Goal: Browse casually

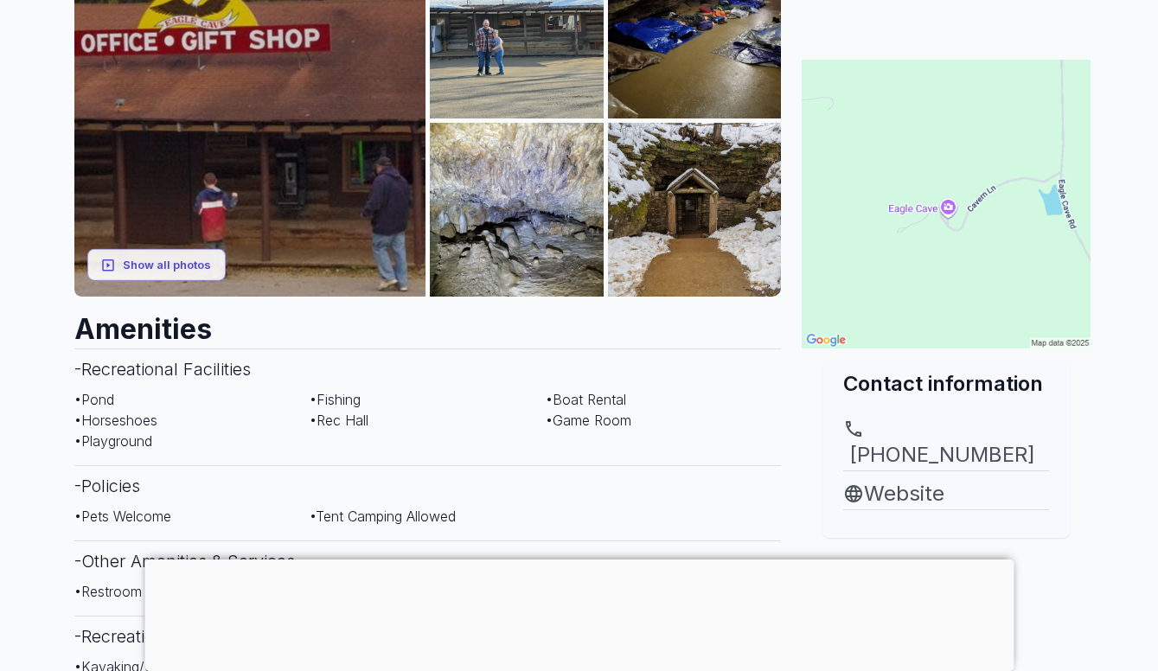
scroll to position [260, 0]
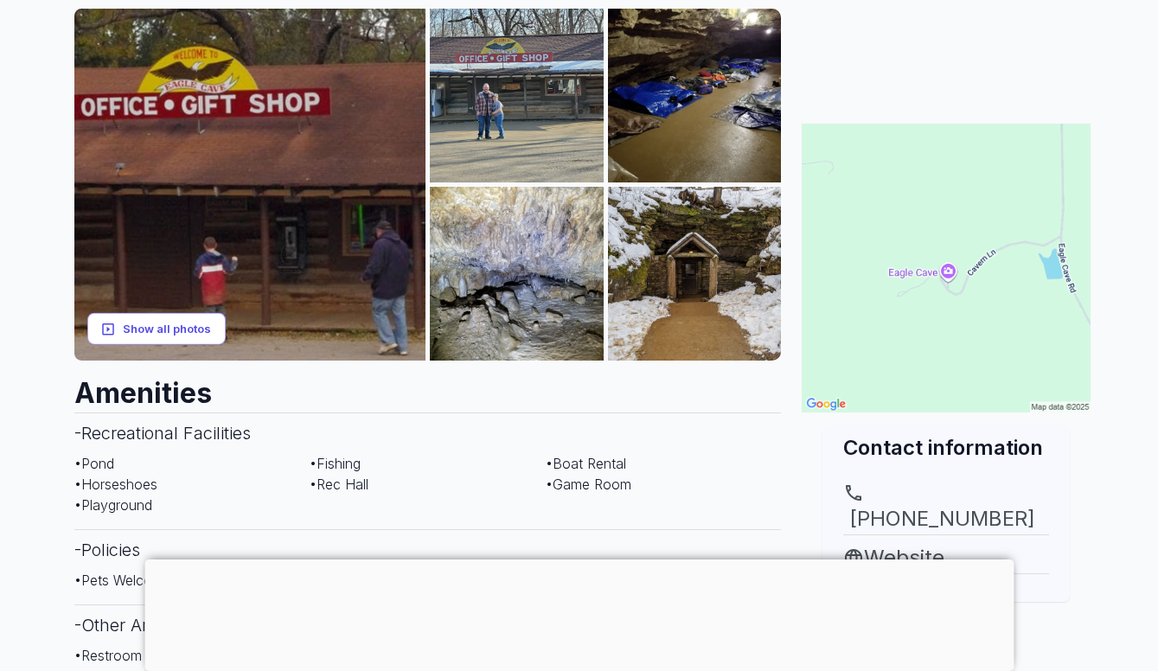
click at [159, 330] on button "Show all photos" at bounding box center [156, 329] width 138 height 32
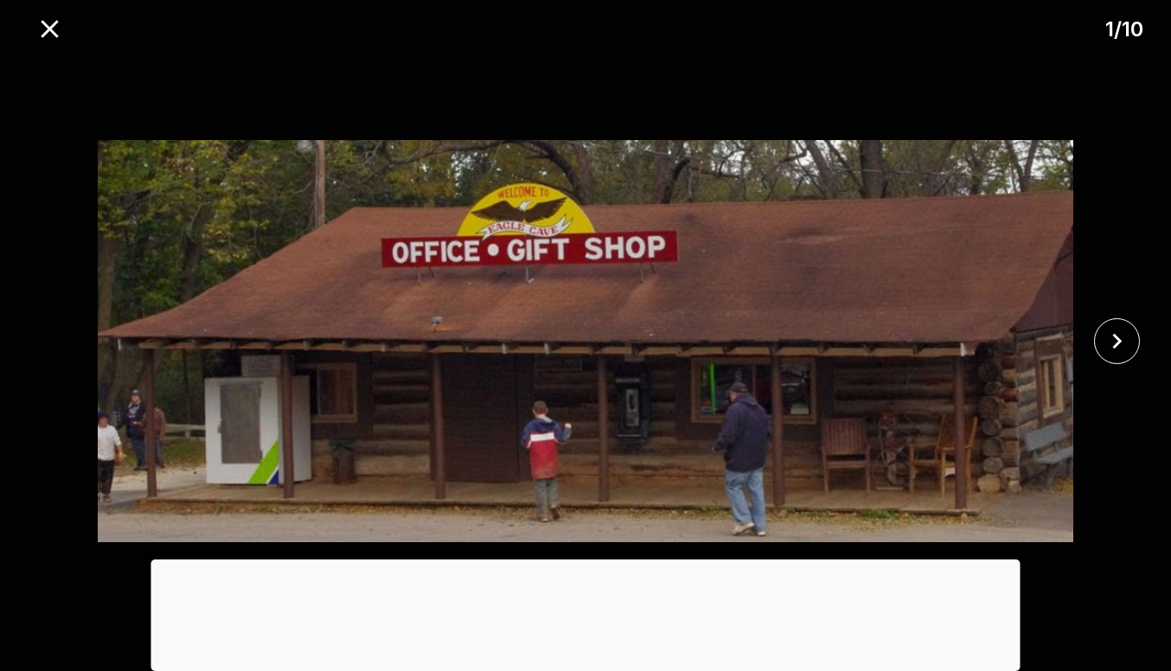
click at [575, 560] on div at bounding box center [585, 560] width 869 height 0
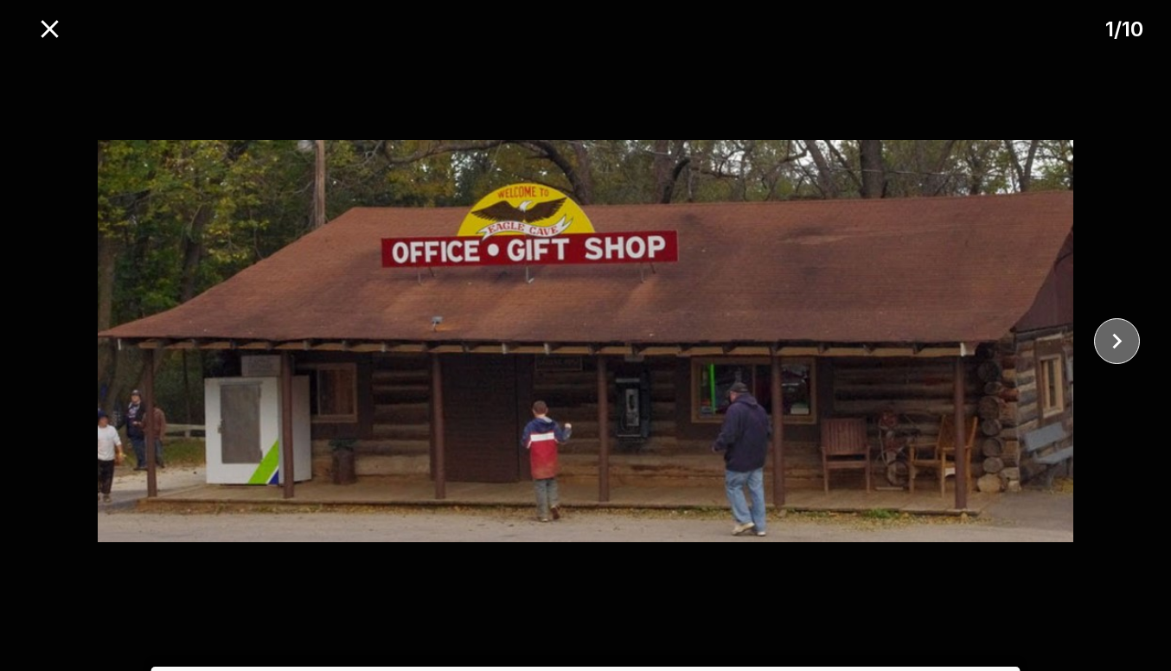
click at [1112, 346] on icon "close" at bounding box center [1117, 341] width 30 height 30
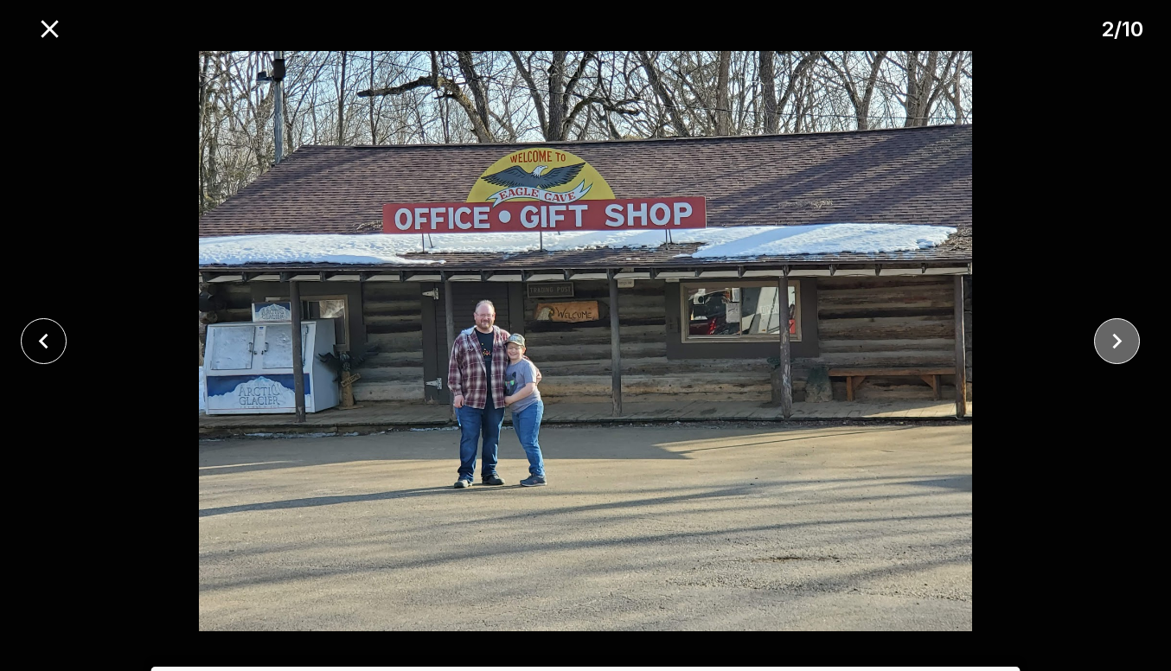
click at [1112, 346] on icon "close" at bounding box center [1117, 341] width 30 height 30
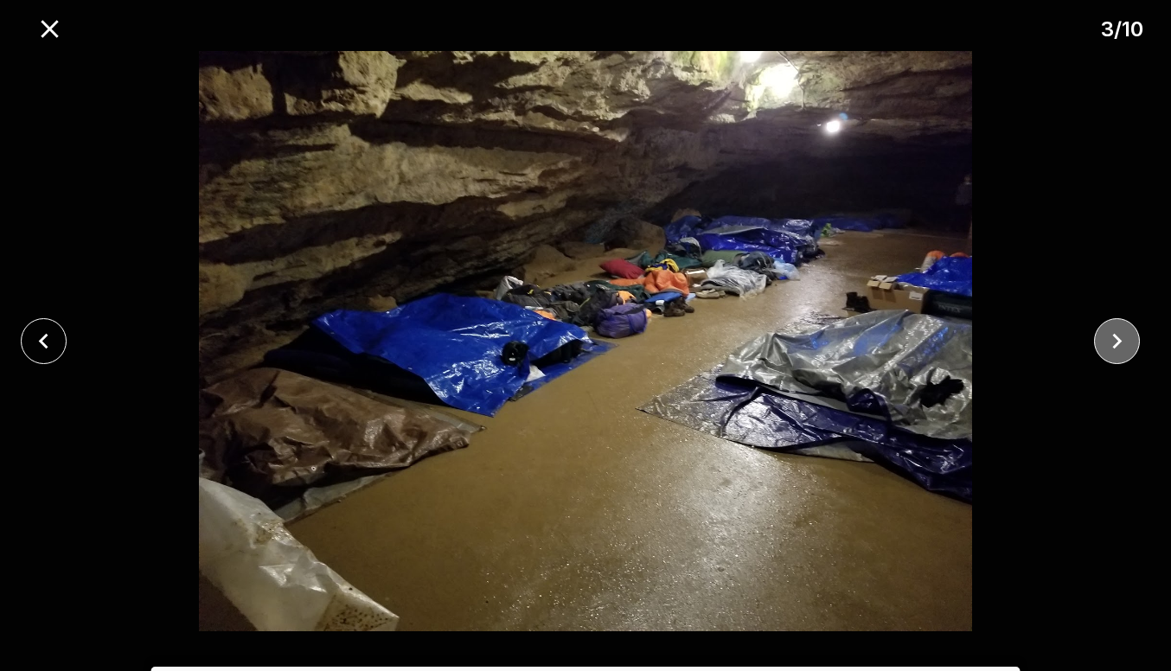
click at [1112, 346] on icon "close" at bounding box center [1117, 341] width 30 height 30
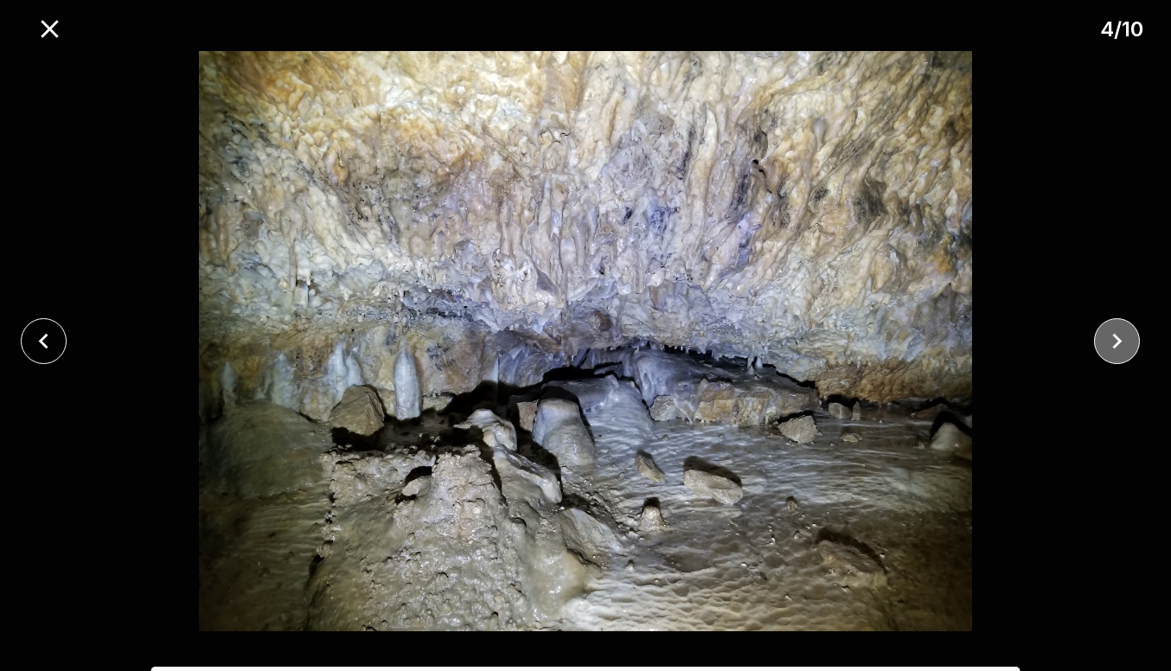
click at [1112, 346] on icon "close" at bounding box center [1117, 341] width 30 height 30
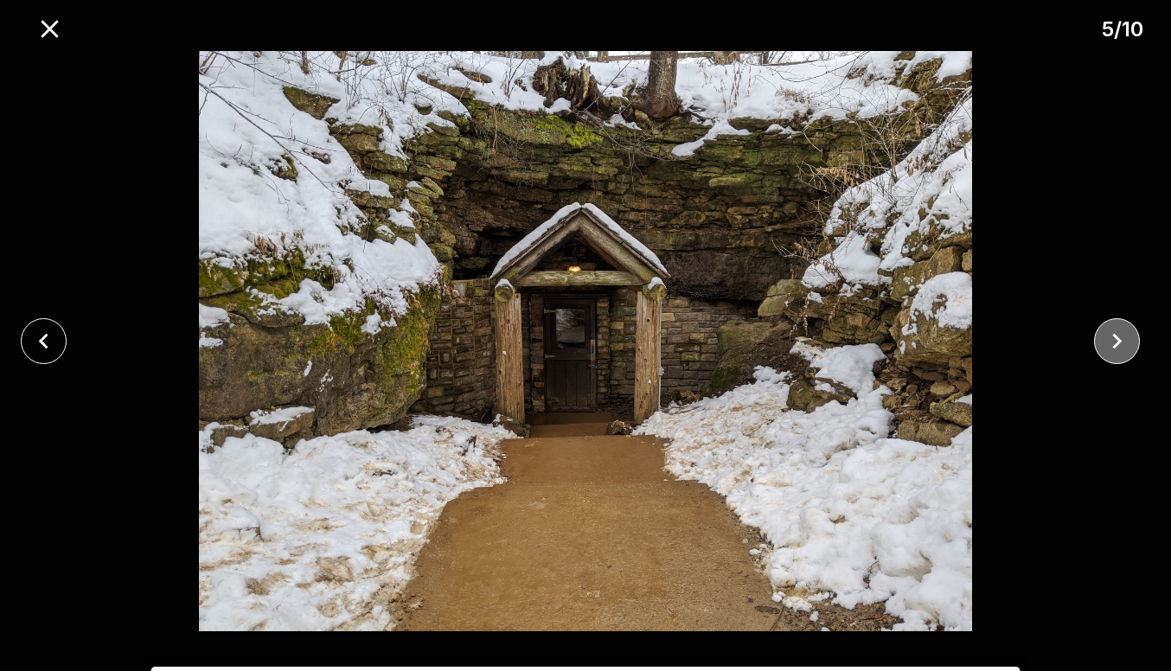
click at [1112, 346] on icon "close" at bounding box center [1117, 341] width 30 height 30
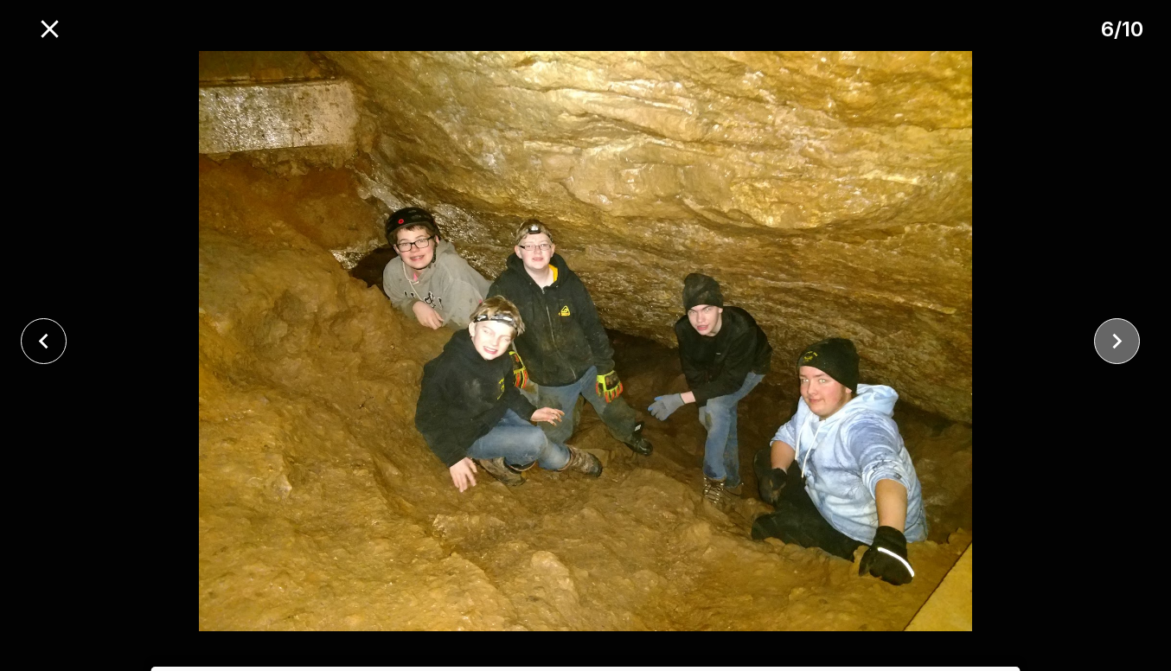
click at [1113, 345] on icon "close" at bounding box center [1117, 341] width 30 height 30
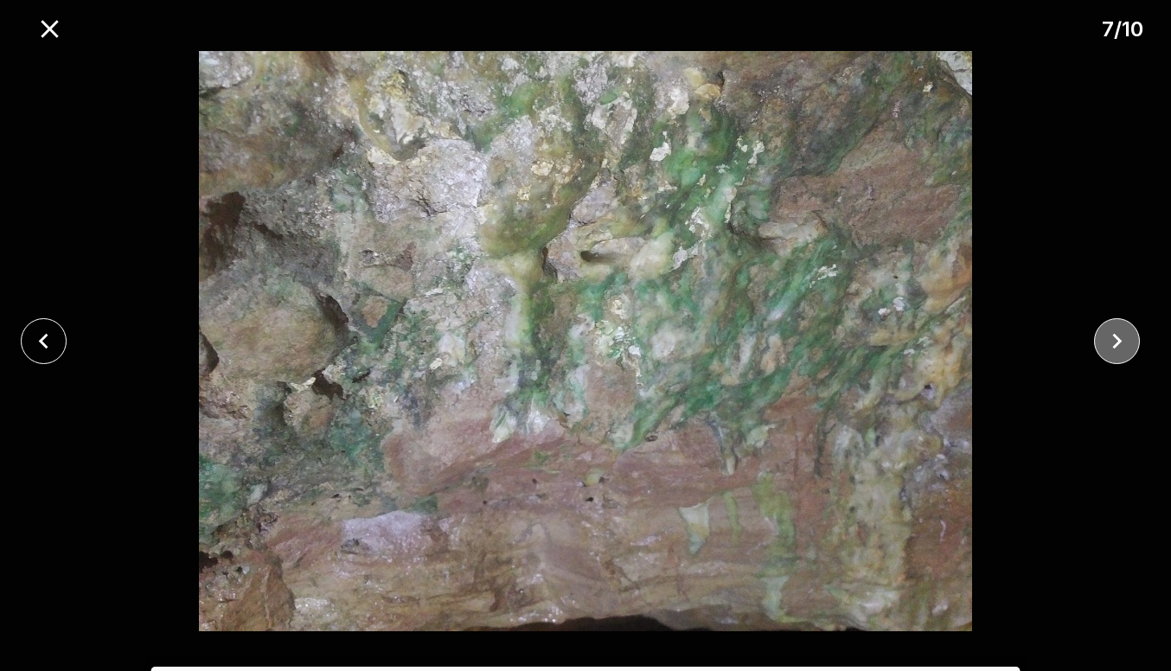
click at [1113, 345] on icon "close" at bounding box center [1117, 341] width 30 height 30
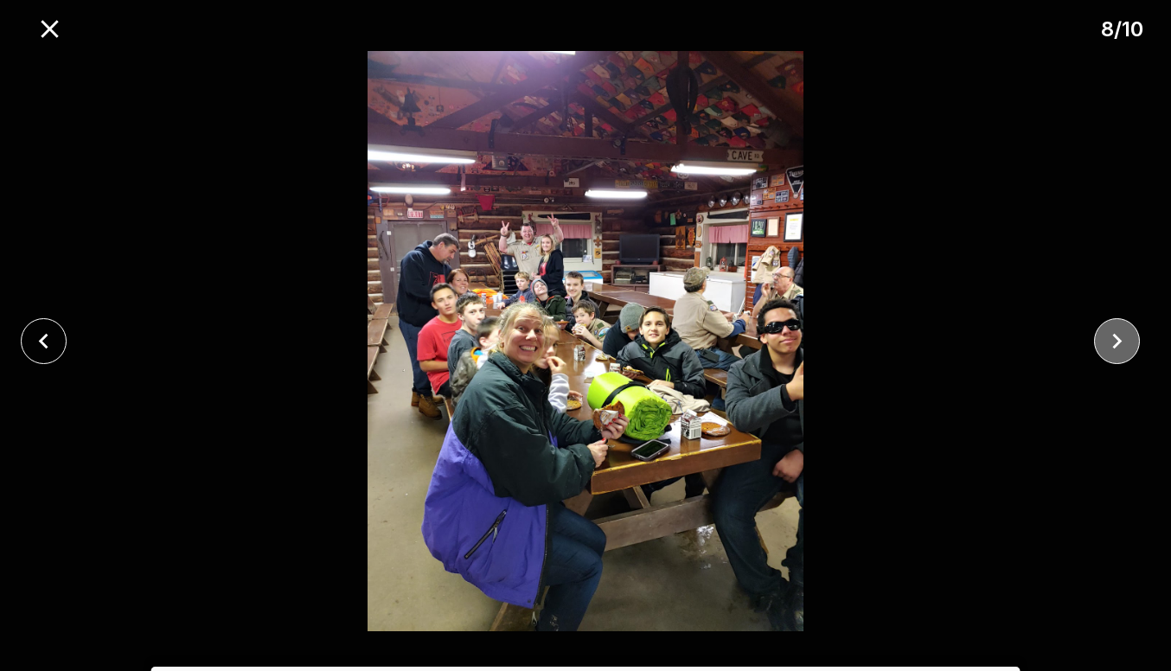
click at [1113, 345] on icon "close" at bounding box center [1117, 341] width 30 height 30
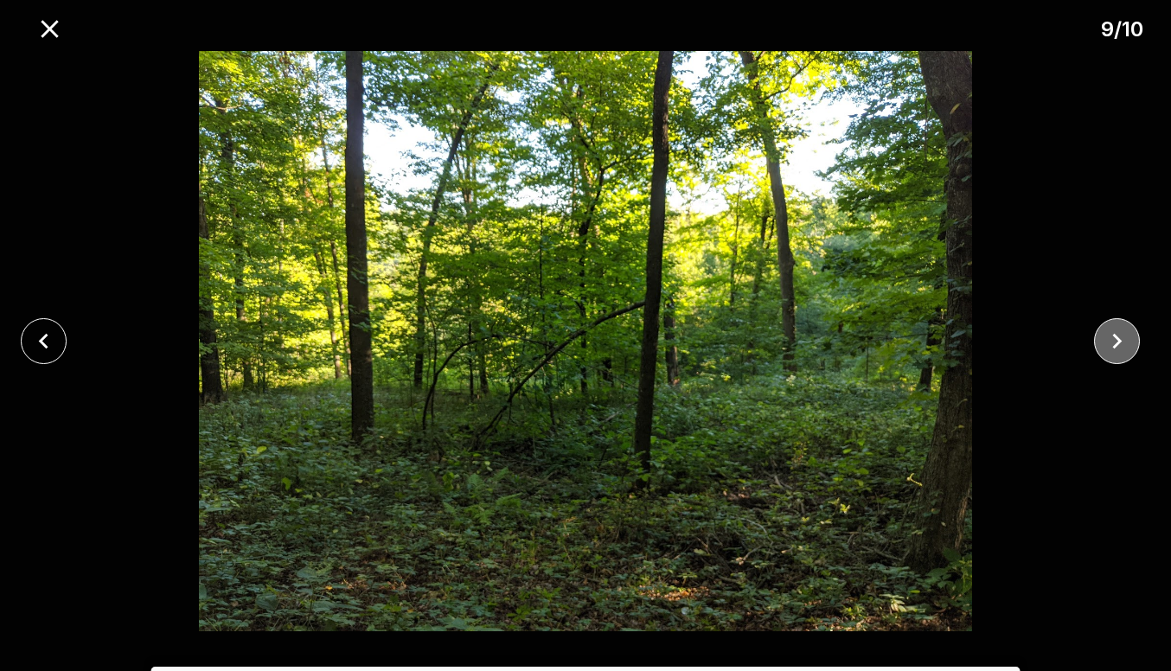
click at [1113, 345] on icon "close" at bounding box center [1117, 341] width 30 height 30
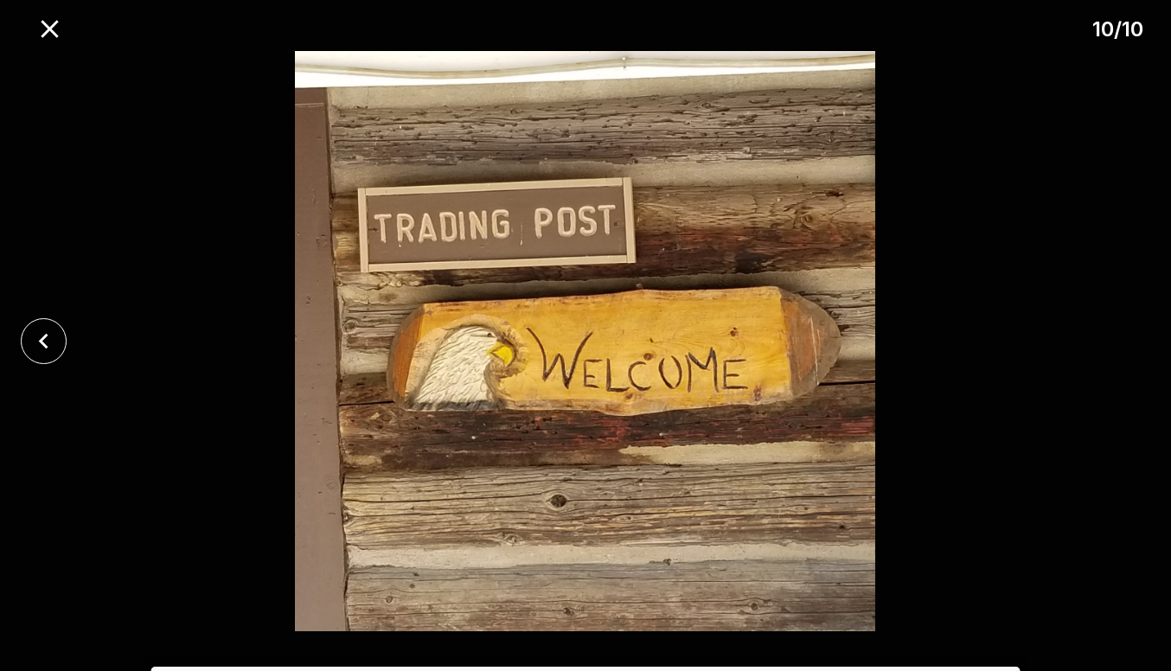
drag, startPoint x: 47, startPoint y: 33, endPoint x: 93, endPoint y: 67, distance: 57.4
click at [47, 32] on icon "close" at bounding box center [49, 28] width 17 height 17
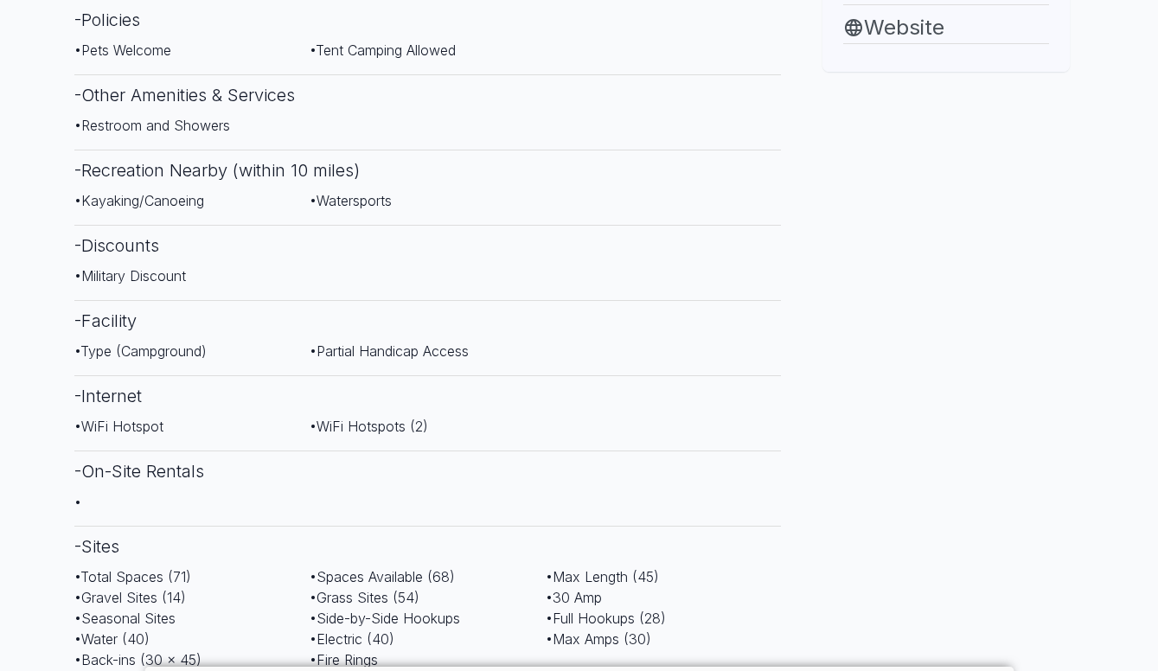
scroll to position [952, 0]
